Goal: Check status: Check status

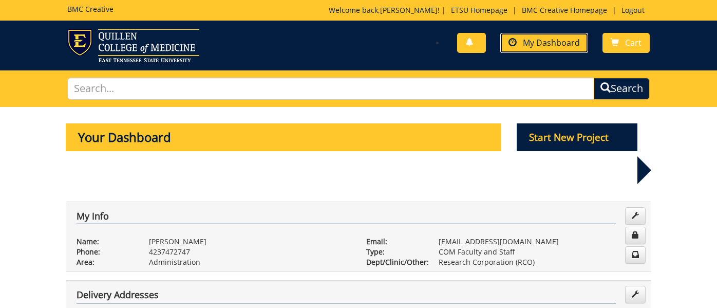
click at [560, 43] on span "My Dashboard" at bounding box center [551, 42] width 57 height 11
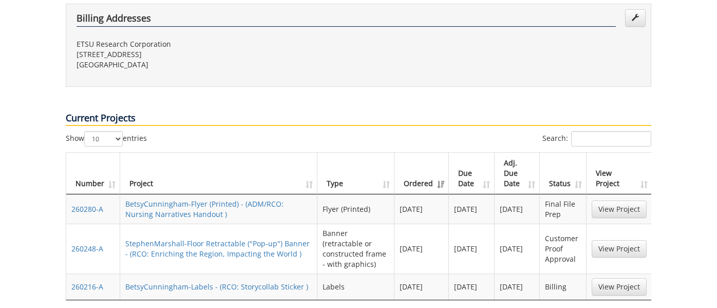
scroll to position [423, 0]
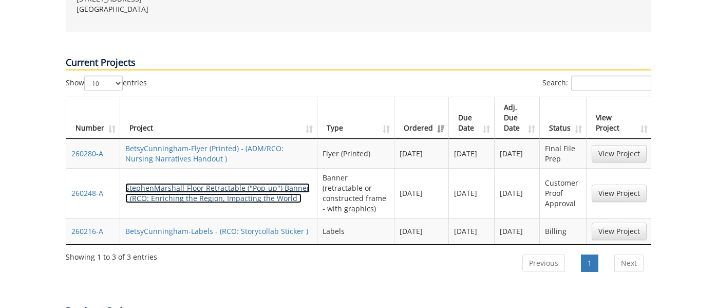
click at [279, 183] on link "StephenMarshall-Floor Retractable ("Pop-up") Banner - (RCO: Enriching the Regio…" at bounding box center [217, 193] width 184 height 20
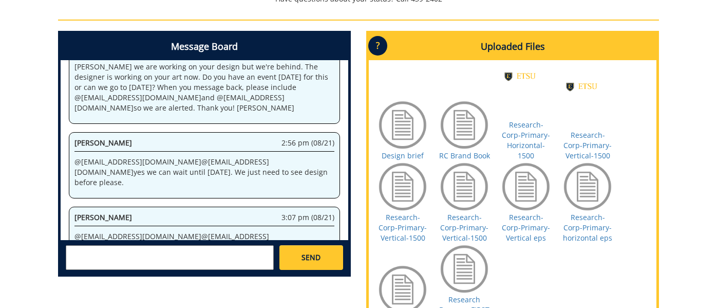
scroll to position [487, 0]
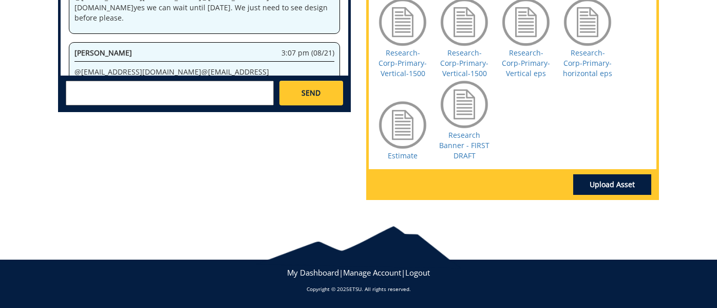
scroll to position [0, 0]
